Goal: Transaction & Acquisition: Book appointment/travel/reservation

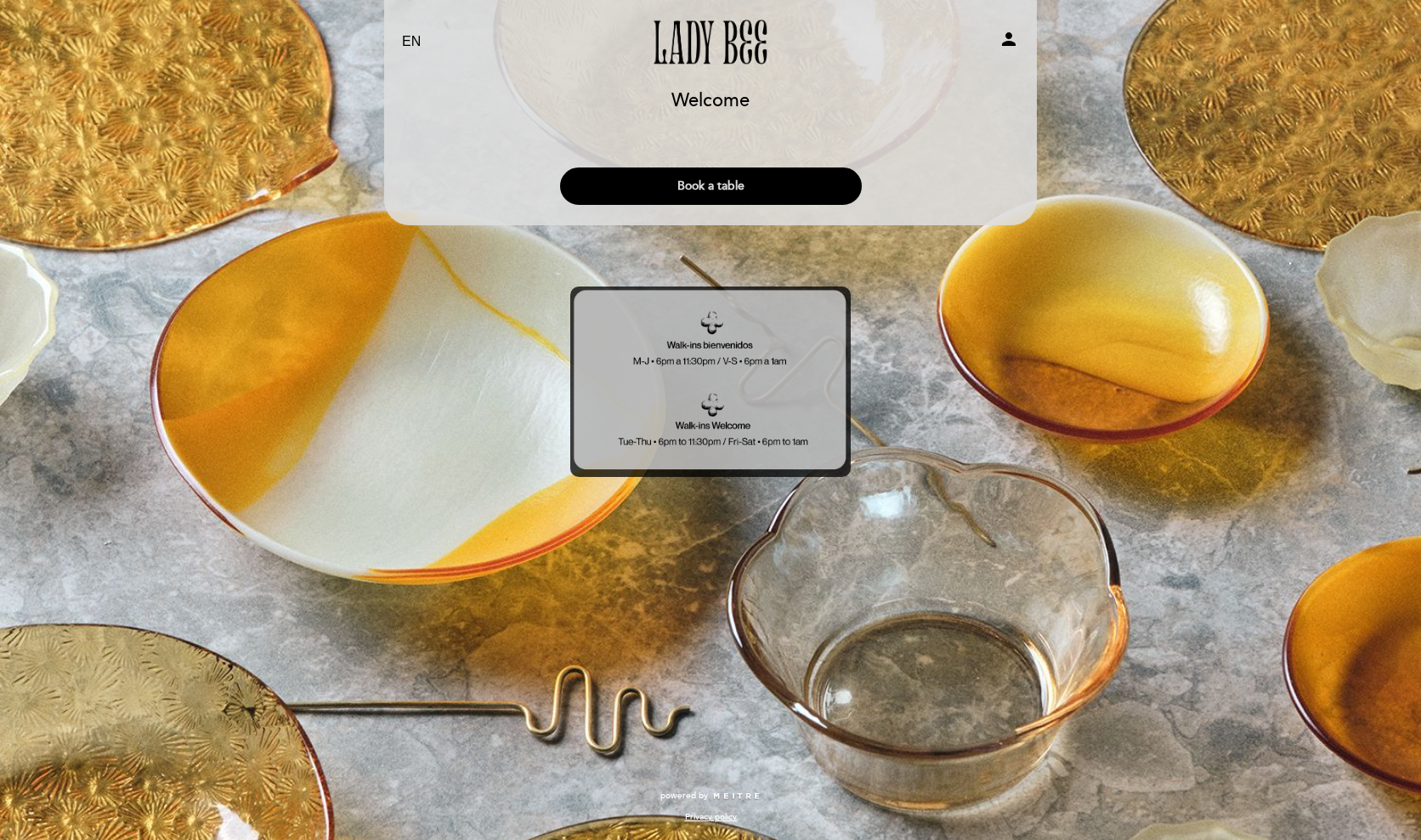
click at [718, 186] on button "Book a table" at bounding box center [711, 185] width 302 height 37
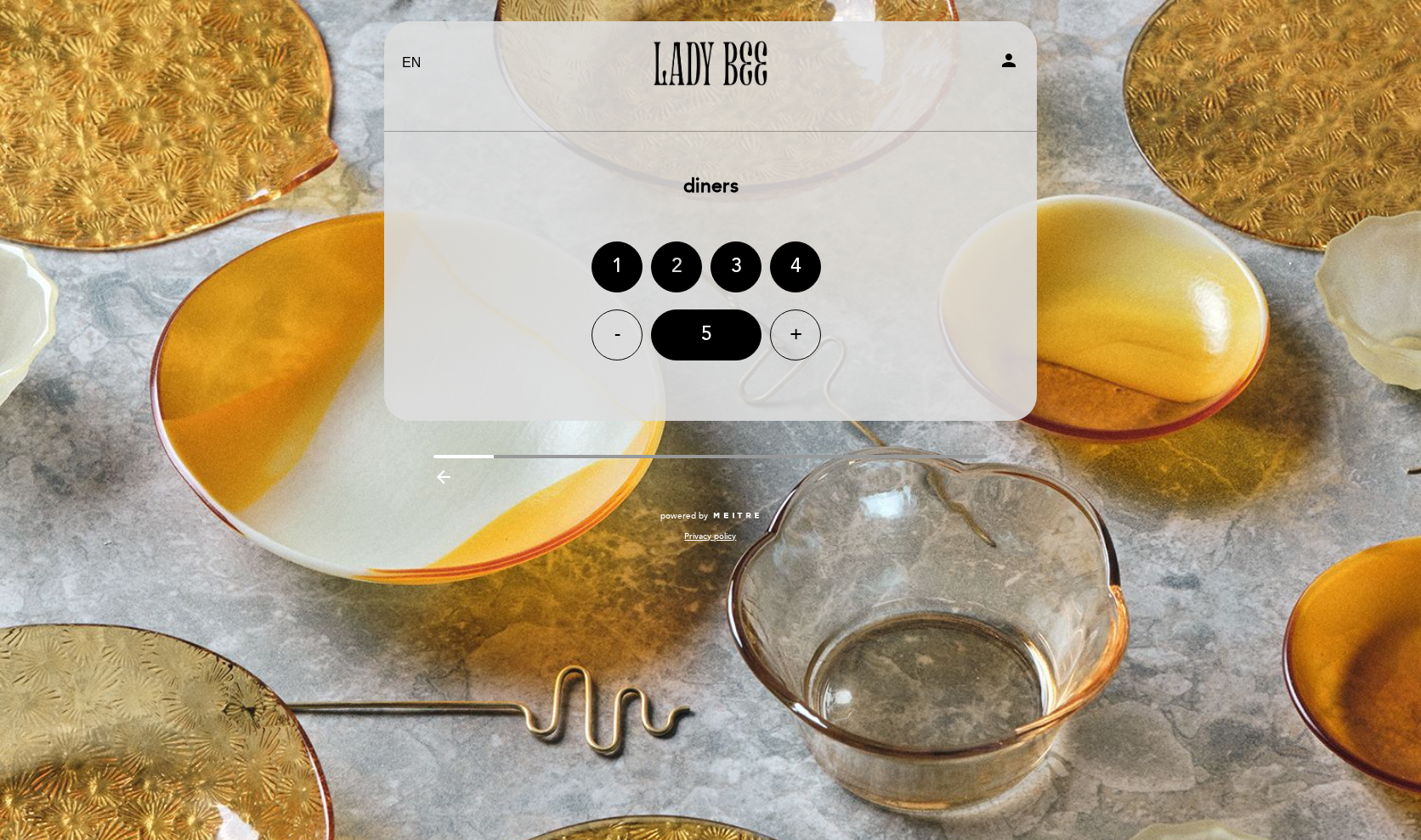
click at [672, 255] on div "2" at bounding box center [676, 267] width 51 height 51
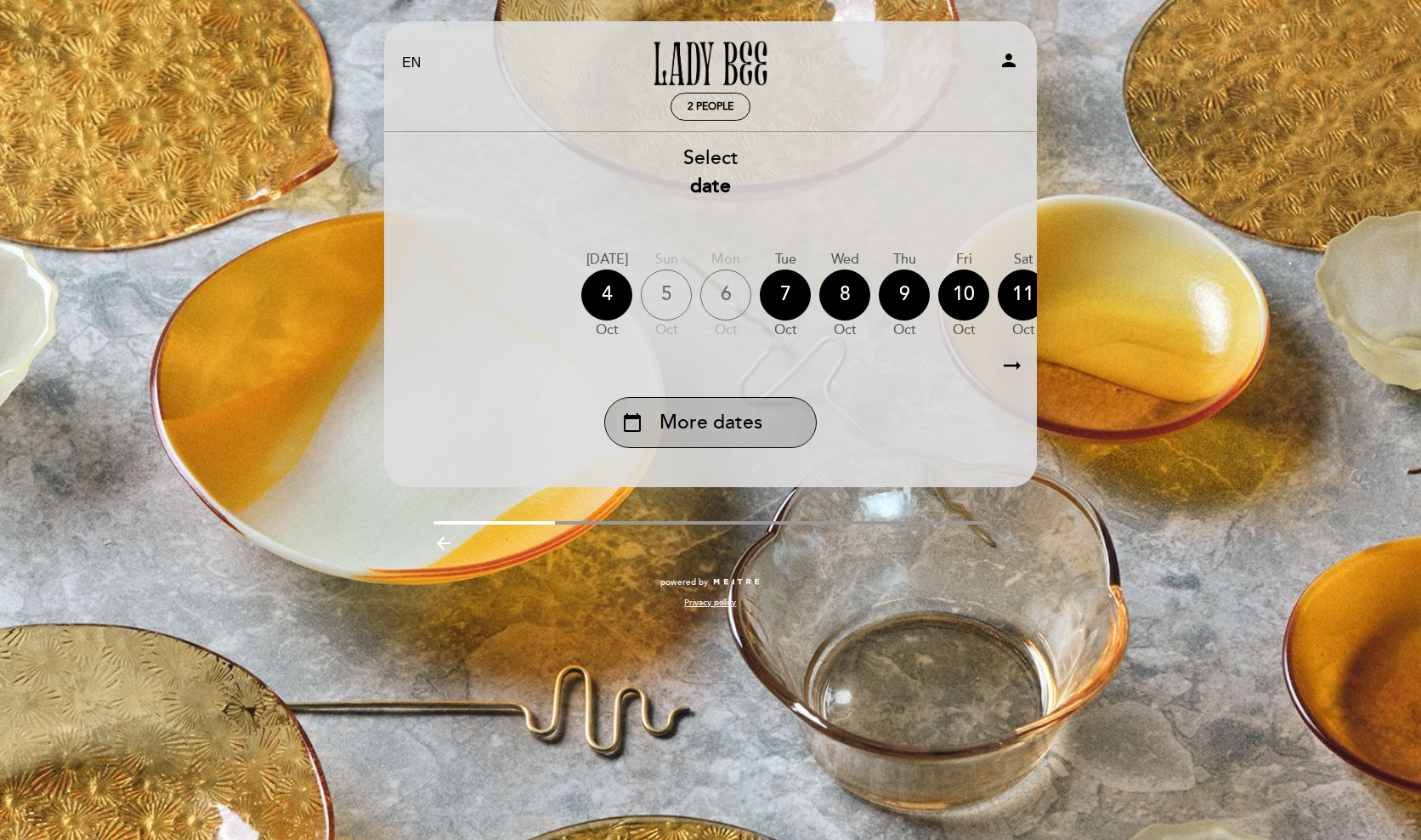
click at [764, 403] on div "calendar_today More dates" at bounding box center [711, 423] width 213 height 51
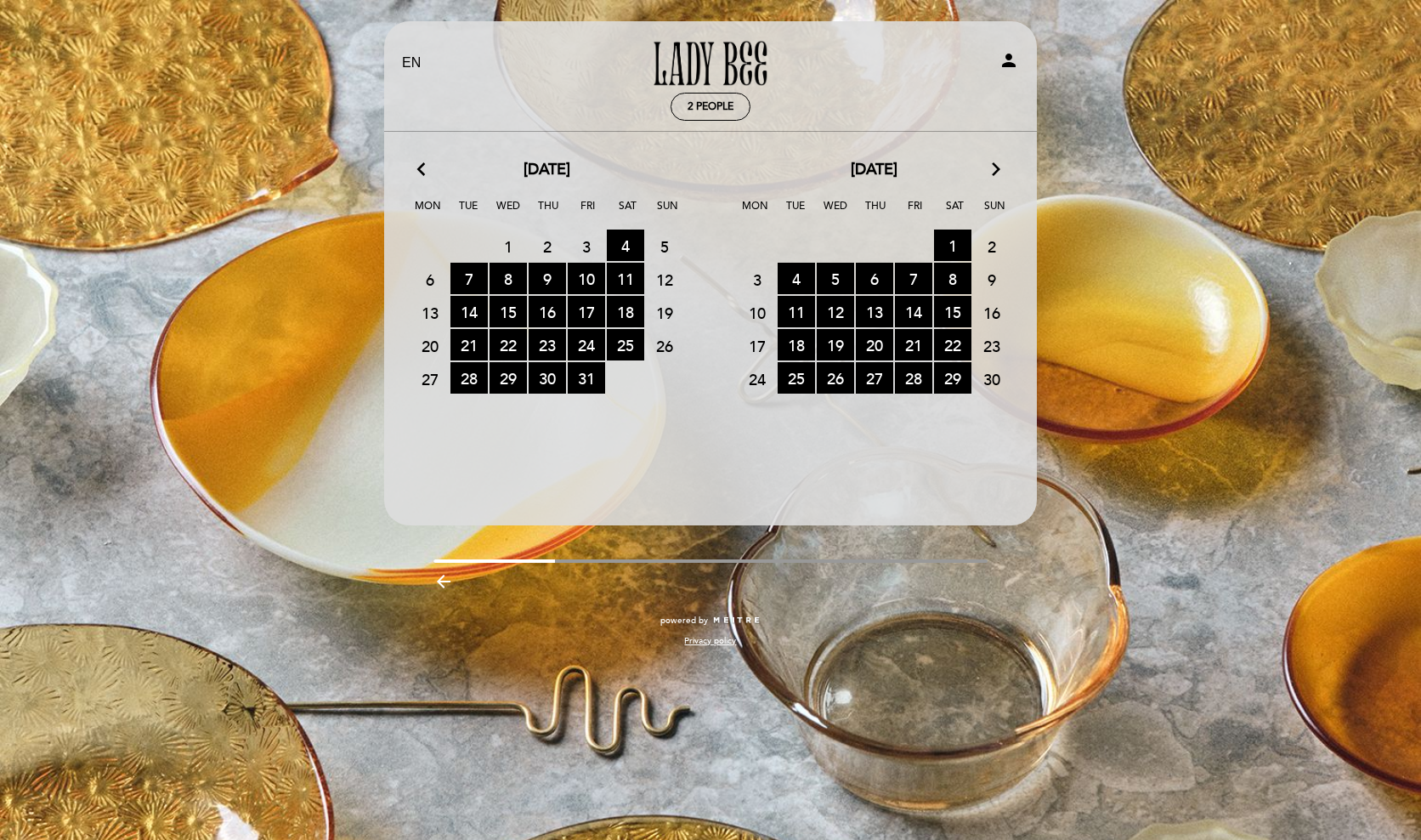
click at [1001, 160] on icon "arrow_forward_ios" at bounding box center [996, 170] width 15 height 22
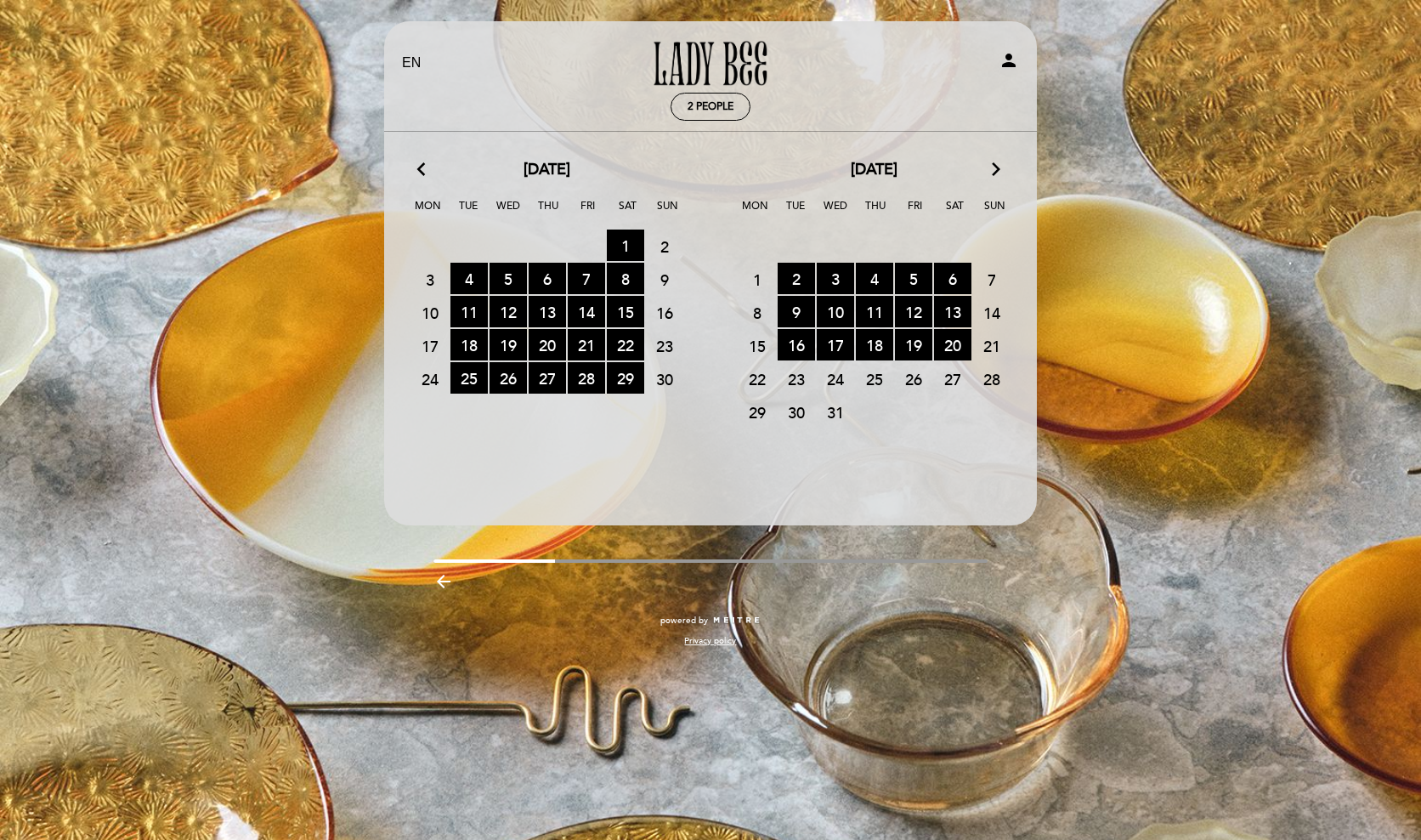
click at [836, 380] on span "24" at bounding box center [835, 378] width 37 height 32
click at [798, 379] on span "23" at bounding box center [796, 378] width 37 height 32
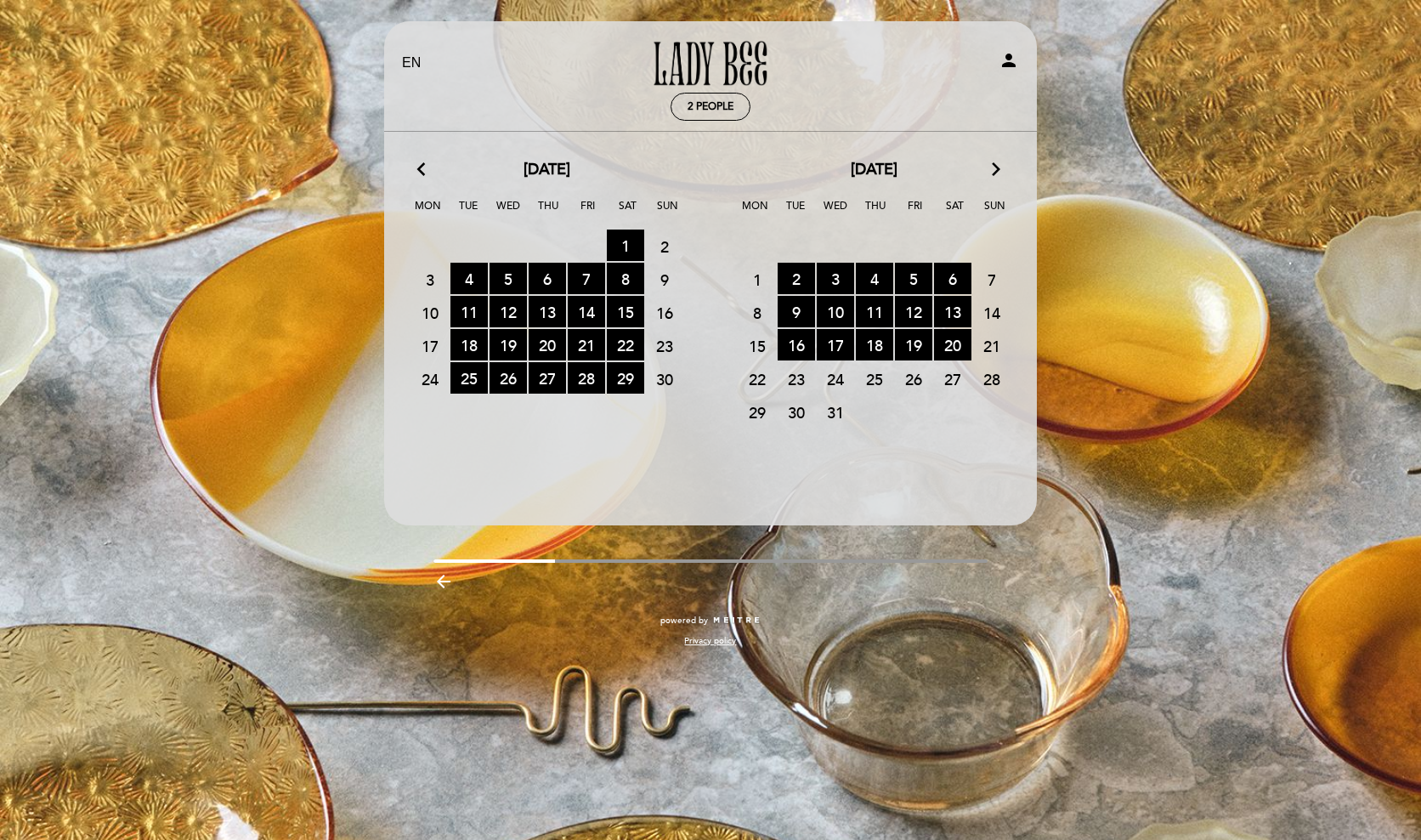
click at [994, 170] on icon "arrow_forward_ios" at bounding box center [996, 170] width 15 height 22
